Goal: Communication & Community: Answer question/provide support

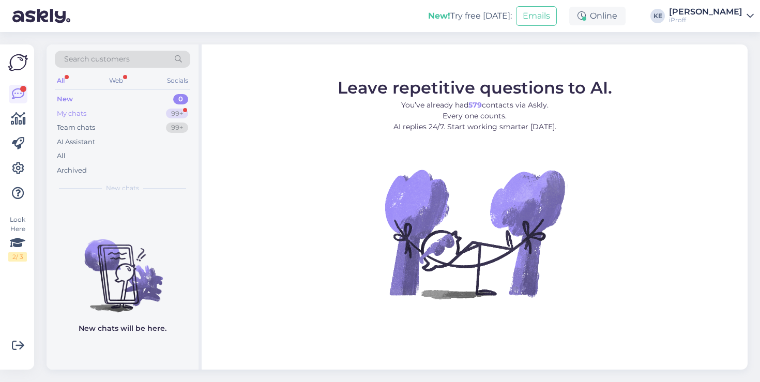
click at [130, 113] on div "My chats 99+" at bounding box center [122, 114] width 135 height 14
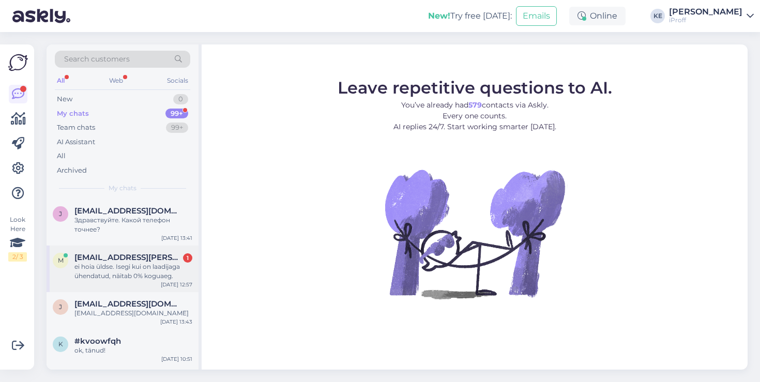
click at [118, 274] on div "ei hoia üldse. Isegi kui on laadijaga ühendatud, näitab 0% koguaeg." at bounding box center [133, 271] width 118 height 19
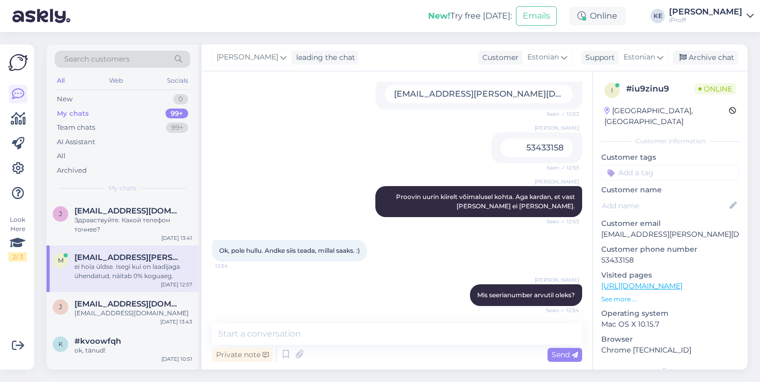
scroll to position [328, 0]
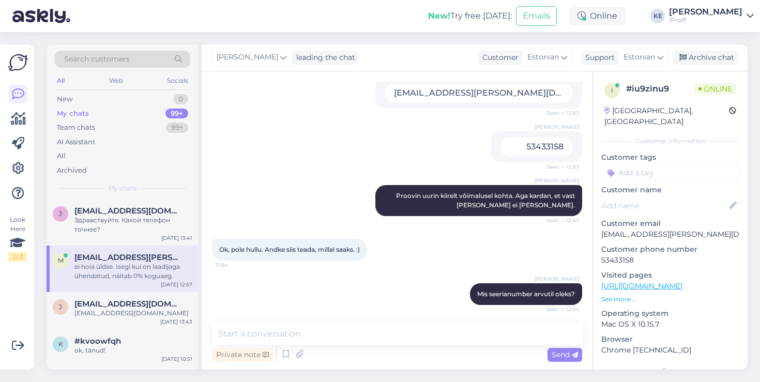
click at [684, 229] on p "[EMAIL_ADDRESS][PERSON_NAME][DOMAIN_NAME]" at bounding box center [670, 234] width 138 height 11
copy p "[EMAIL_ADDRESS][PERSON_NAME][DOMAIN_NAME]"
click at [626, 255] on p "53433158" at bounding box center [670, 260] width 138 height 11
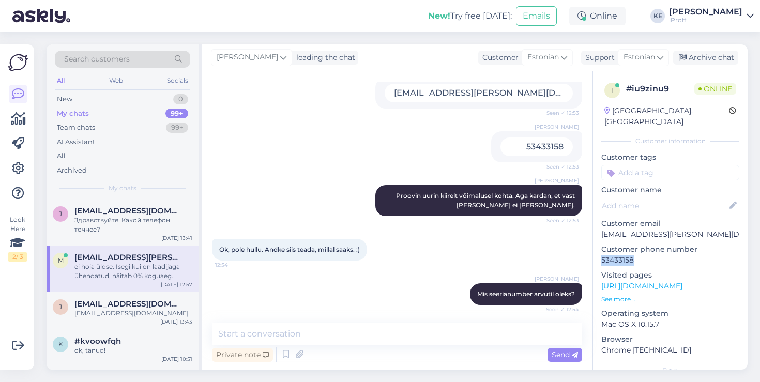
click at [626, 255] on p "53433158" at bounding box center [670, 260] width 138 height 11
copy p "53433158"
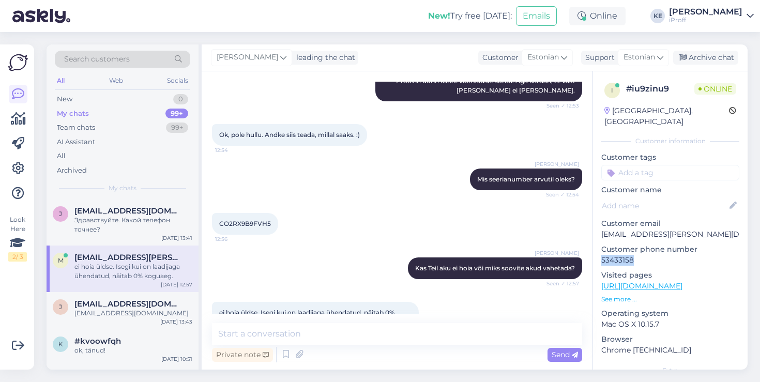
scroll to position [464, 0]
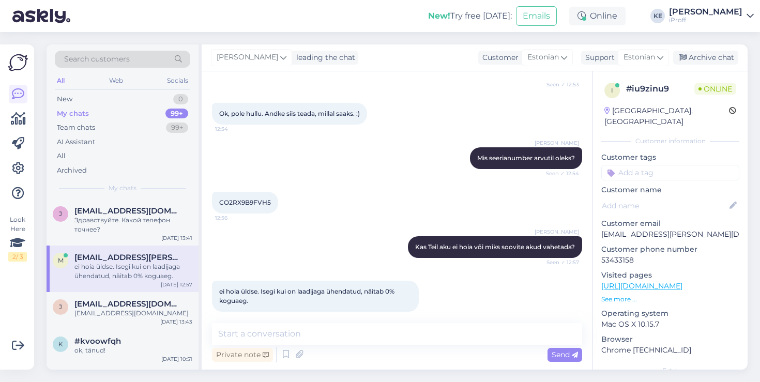
click at [245, 199] on span "CO2RX9B9FVH5" at bounding box center [245, 203] width 52 height 8
copy div "CO2RX9B9FVH5 12:56"
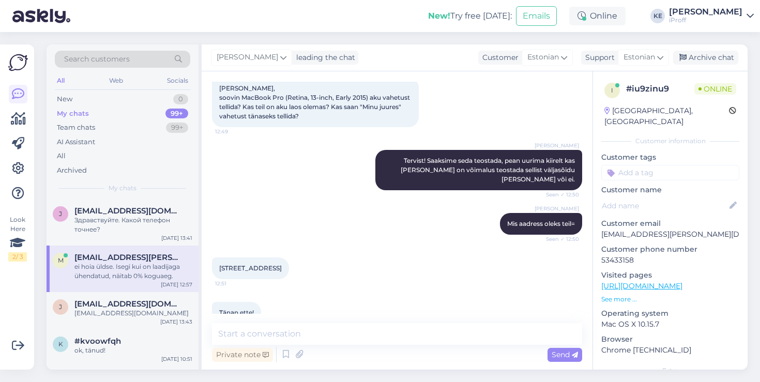
scroll to position [72, 0]
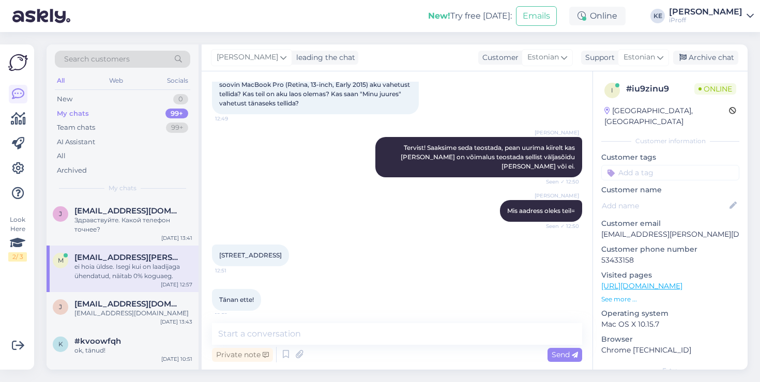
click at [245, 251] on span "[STREET_ADDRESS]" at bounding box center [250, 255] width 63 height 8
copy div "Paldiski mnt 82d 12:51"
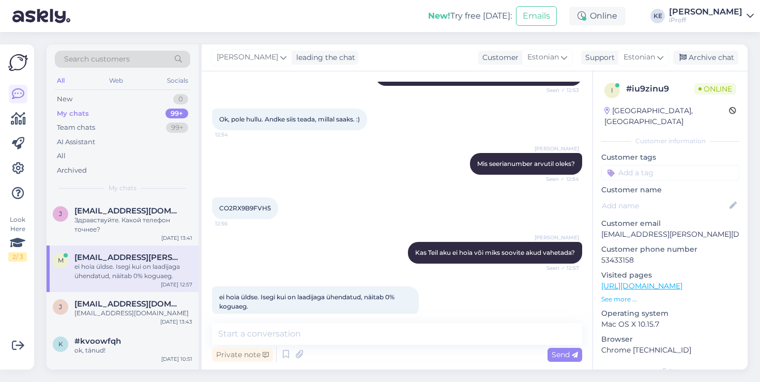
scroll to position [464, 0]
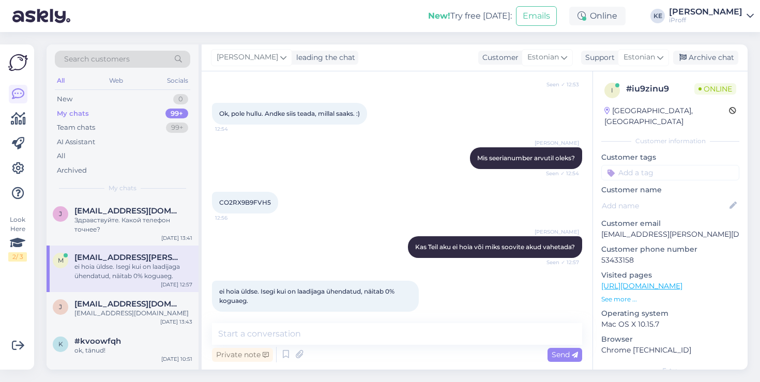
click at [254, 199] on span "CO2RX9B9FVH5" at bounding box center [245, 203] width 52 height 8
copy div "CO2RX9B9FVH5 12:56"
